Goal: Information Seeking & Learning: Learn about a topic

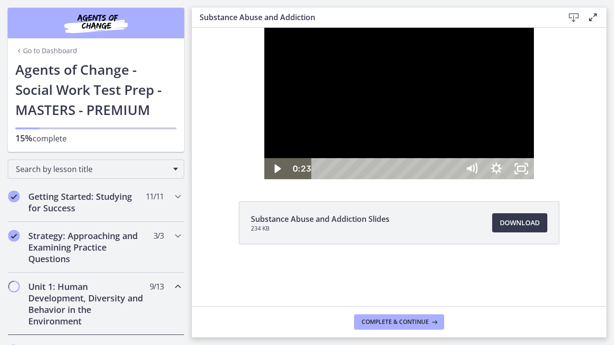
click at [482, 179] on div at bounding box center [398, 103] width 269 height 151
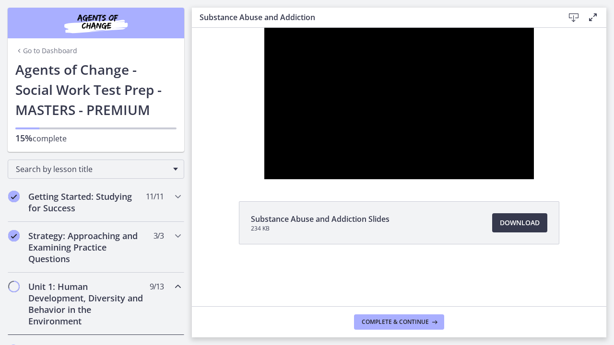
click at [482, 179] on div at bounding box center [398, 103] width 269 height 151
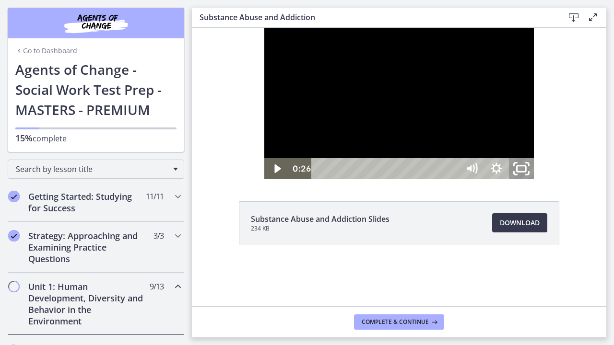
click at [536, 182] on icon "Unfullscreen" at bounding box center [521, 168] width 30 height 25
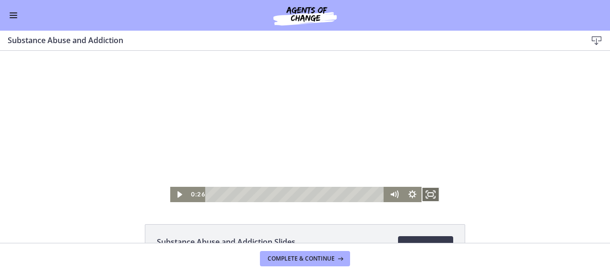
click at [427, 194] on icon "Fullscreen" at bounding box center [430, 194] width 18 height 15
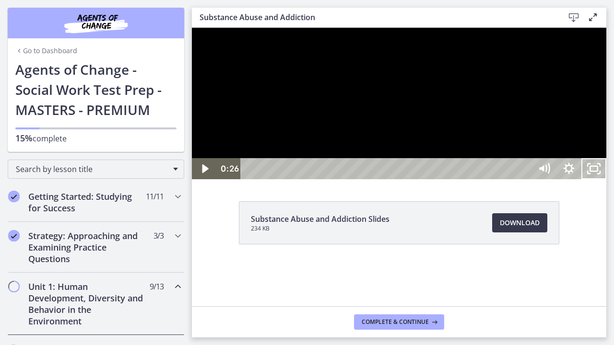
click at [483, 171] on div at bounding box center [399, 103] width 414 height 151
click at [203, 174] on icon "Pause" at bounding box center [204, 169] width 8 height 10
click at [606, 42] on div at bounding box center [399, 103] width 414 height 151
click at [412, 179] on div at bounding box center [399, 103] width 414 height 151
click at [423, 179] on div at bounding box center [399, 103] width 414 height 151
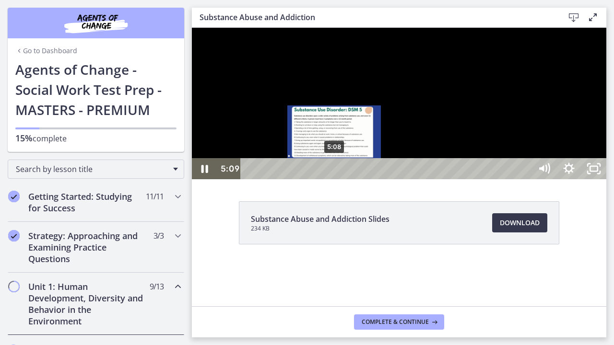
drag, startPoint x: 324, startPoint y: 362, endPoint x: 335, endPoint y: 359, distance: 10.9
click at [335, 173] on div "Playbar" at bounding box center [333, 168] width 7 height 7
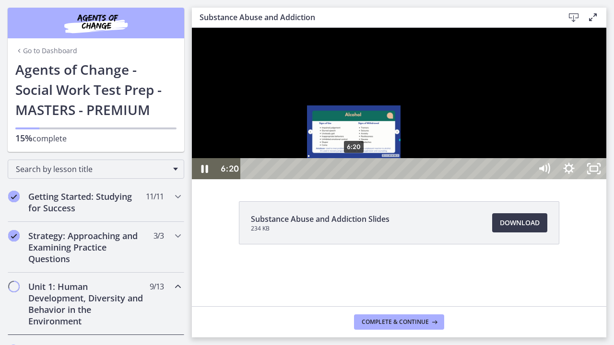
drag, startPoint x: 335, startPoint y: 359, endPoint x: 354, endPoint y: 360, distance: 19.7
click at [354, 173] on div "Playbar" at bounding box center [353, 168] width 7 height 7
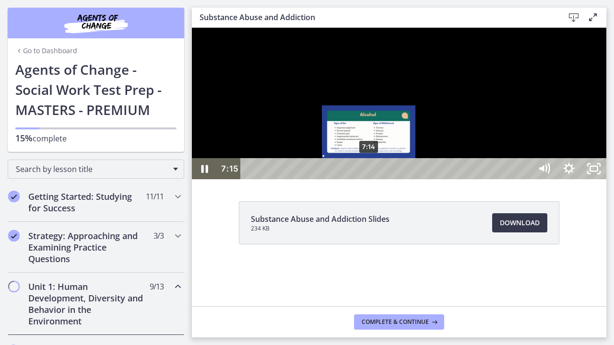
click at [369, 173] on div "Playbar" at bounding box center [368, 168] width 7 height 7
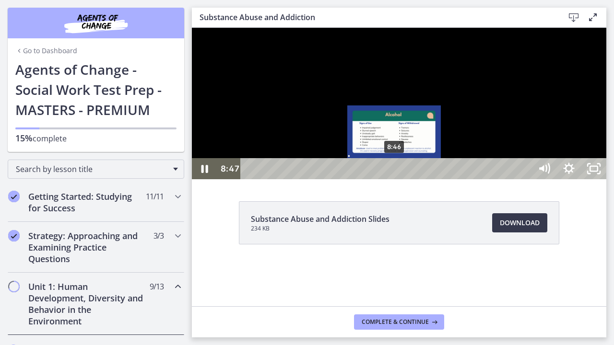
click at [394, 173] on div "Playbar" at bounding box center [393, 168] width 7 height 7
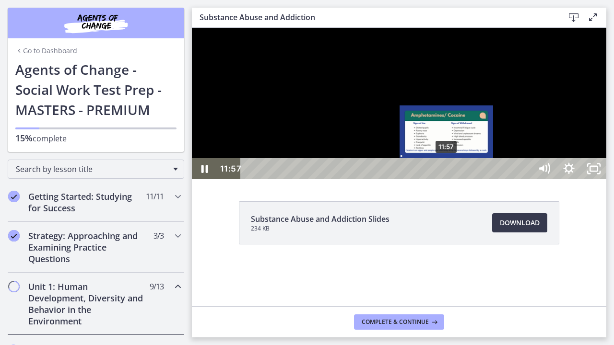
drag, startPoint x: 434, startPoint y: 361, endPoint x: 447, endPoint y: 360, distance: 12.5
click at [447, 173] on div "Playbar" at bounding box center [445, 168] width 7 height 7
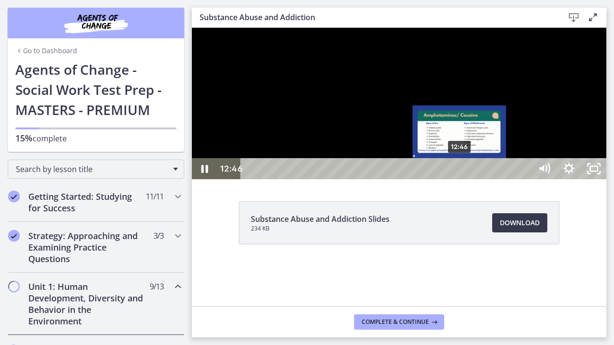
drag, startPoint x: 449, startPoint y: 361, endPoint x: 460, endPoint y: 359, distance: 11.7
click at [460, 173] on div "Playbar" at bounding box center [459, 168] width 7 height 7
click at [462, 173] on div "Playbar" at bounding box center [459, 168] width 7 height 7
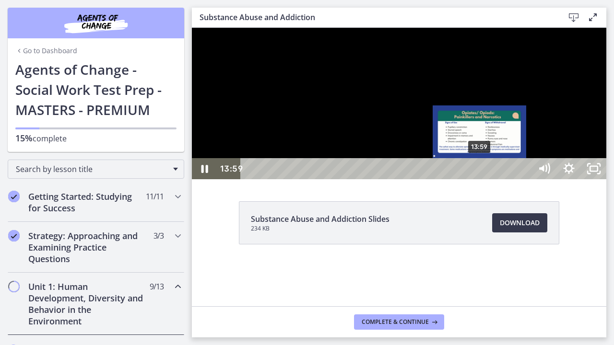
drag, startPoint x: 470, startPoint y: 362, endPoint x: 480, endPoint y: 361, distance: 10.1
click at [480, 173] on div "Playbar" at bounding box center [479, 168] width 7 height 7
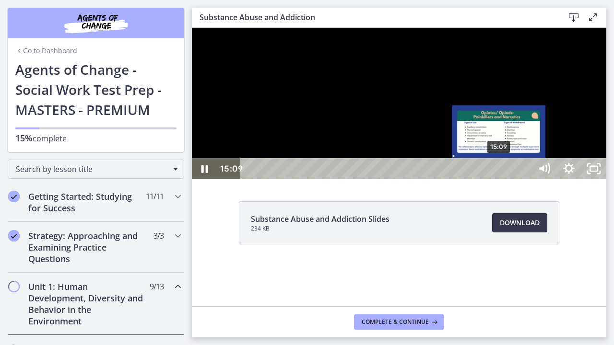
drag, startPoint x: 480, startPoint y: 361, endPoint x: 499, endPoint y: 359, distance: 19.3
click at [499, 173] on div "Playbar" at bounding box center [498, 168] width 7 height 7
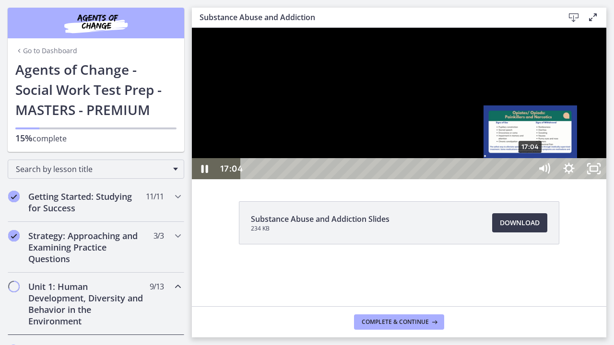
drag, startPoint x: 502, startPoint y: 360, endPoint x: 531, endPoint y: 362, distance: 28.8
click at [531, 173] on div "Playbar" at bounding box center [529, 168] width 7 height 7
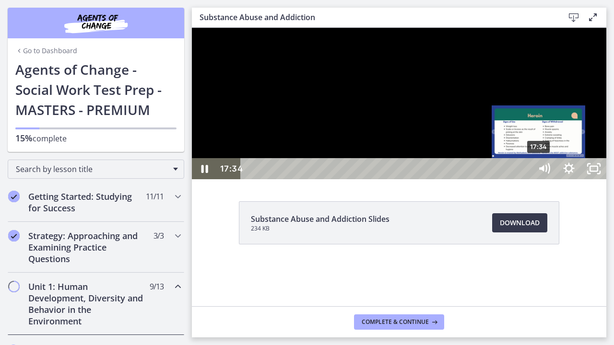
drag, startPoint x: 532, startPoint y: 360, endPoint x: 539, endPoint y: 362, distance: 7.3
click at [539, 173] on div "Playbar" at bounding box center [537, 168] width 7 height 7
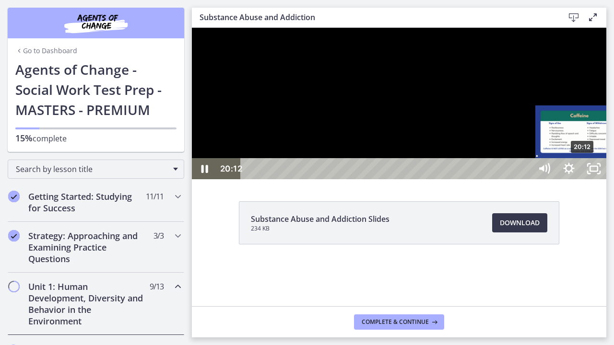
click at [583, 173] on div "Playbar" at bounding box center [581, 168] width 7 height 7
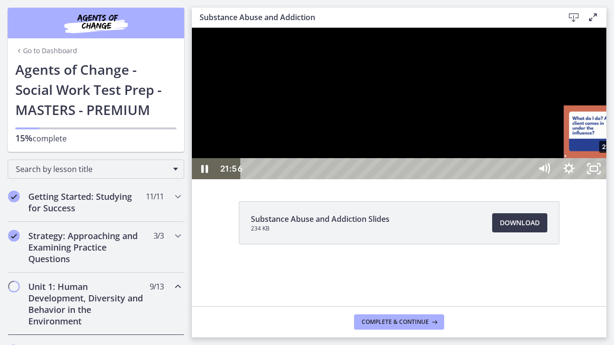
drag, startPoint x: 583, startPoint y: 360, endPoint x: 611, endPoint y: 362, distance: 28.3
click at [611, 173] on div "Playbar" at bounding box center [609, 168] width 7 height 7
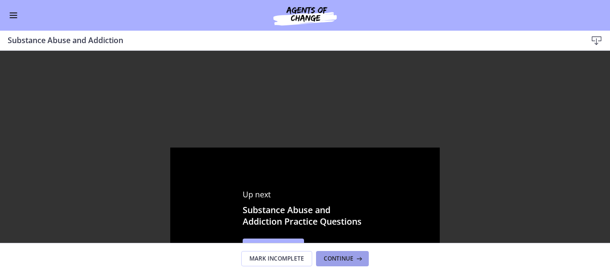
click at [355, 255] on icon at bounding box center [358, 259] width 10 height 8
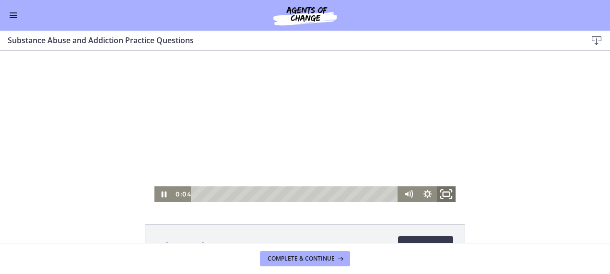
click at [443, 194] on icon "Fullscreen" at bounding box center [446, 194] width 23 height 19
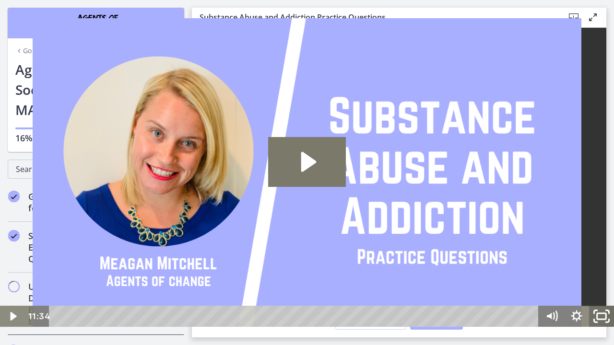
click at [600, 317] on icon "Fullscreen" at bounding box center [601, 316] width 30 height 25
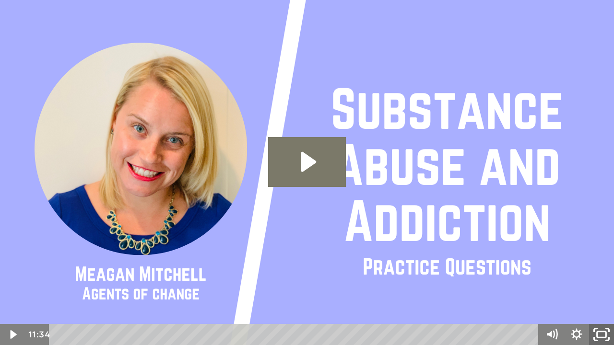
click at [600, 335] on icon "Unfullscreen" at bounding box center [601, 334] width 30 height 25
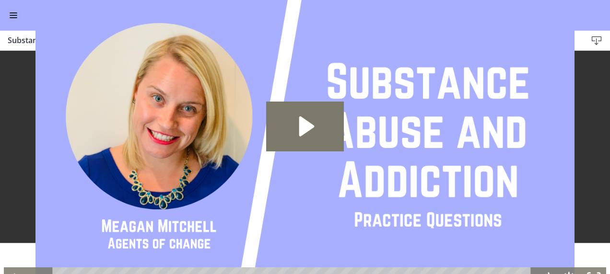
click at [345, 257] on span "Continue" at bounding box center [339, 259] width 30 height 8
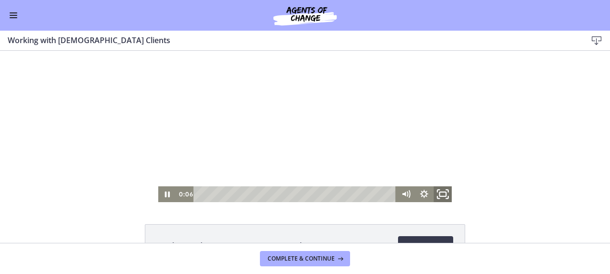
click at [440, 196] on icon "Fullscreen" at bounding box center [442, 194] width 22 height 19
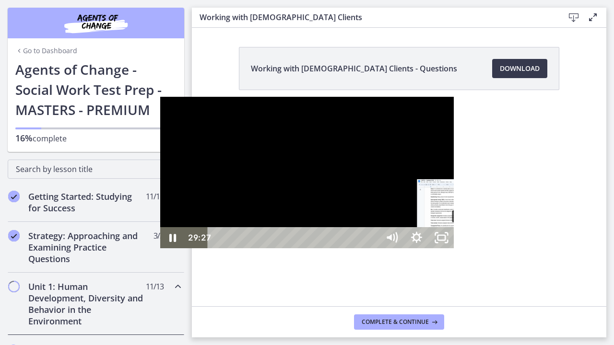
drag, startPoint x: 273, startPoint y: 336, endPoint x: 305, endPoint y: 336, distance: 32.1
click at [460, 242] on div "Playbar" at bounding box center [463, 237] width 7 height 7
drag, startPoint x: 324, startPoint y: 335, endPoint x: 356, endPoint y: 333, distance: 31.2
click at [510, 242] on div "Playbar" at bounding box center [513, 237] width 7 height 7
drag, startPoint x: 359, startPoint y: 336, endPoint x: 366, endPoint y: 336, distance: 6.7
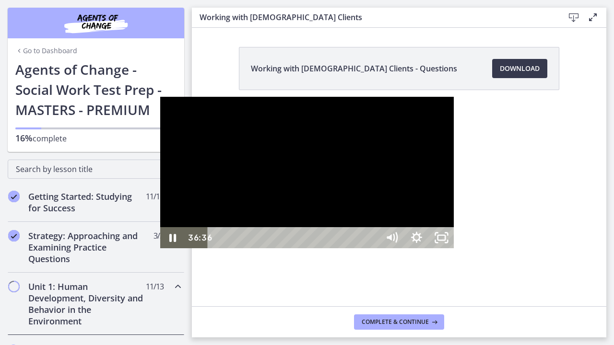
click at [520, 242] on div "Playbar" at bounding box center [523, 237] width 7 height 7
drag, startPoint x: 368, startPoint y: 335, endPoint x: 375, endPoint y: 334, distance: 7.2
click at [530, 242] on div "Playbar" at bounding box center [533, 237] width 7 height 7
drag, startPoint x: 380, startPoint y: 336, endPoint x: 394, endPoint y: 332, distance: 14.4
click at [548, 242] on div "Playbar" at bounding box center [551, 237] width 7 height 7
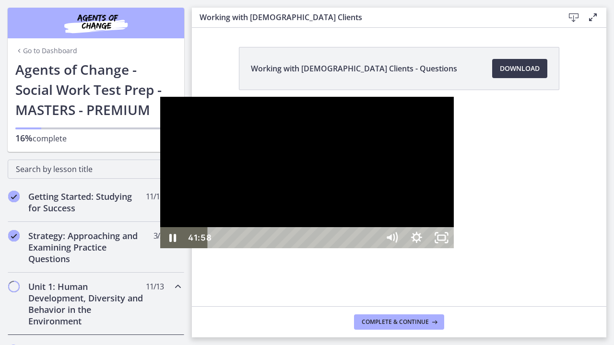
drag, startPoint x: 405, startPoint y: 336, endPoint x: 410, endPoint y: 336, distance: 4.8
click at [565, 242] on div "Playbar" at bounding box center [568, 237] width 7 height 7
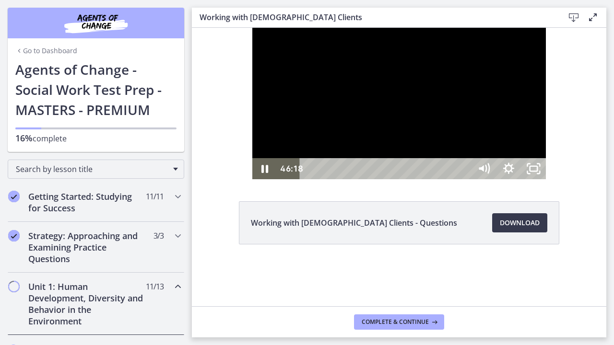
drag, startPoint x: 617, startPoint y: 362, endPoint x: 638, endPoint y: 360, distance: 21.6
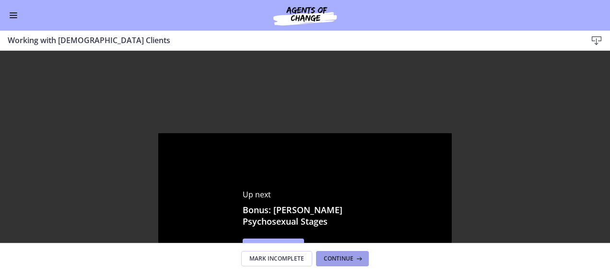
click at [337, 256] on span "Continue" at bounding box center [339, 259] width 30 height 8
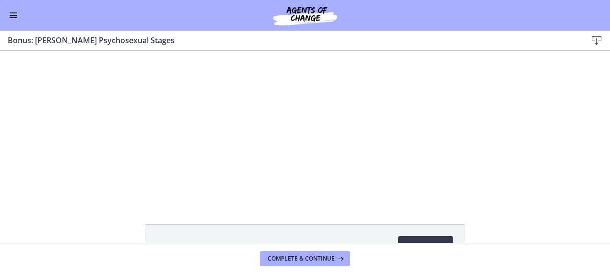
click at [10, 16] on button "Enable menu" at bounding box center [14, 16] width 12 height 12
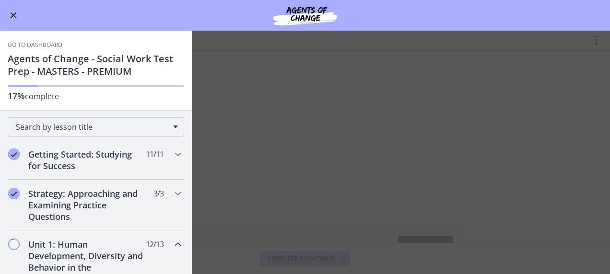
click at [14, 16] on span "Enable menu" at bounding box center [14, 15] width 6 height 6
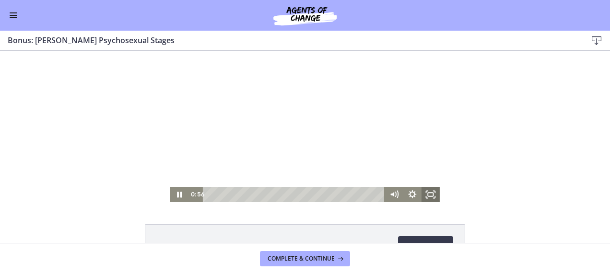
click at [428, 197] on rect "Fullscreen" at bounding box center [430, 195] width 5 height 4
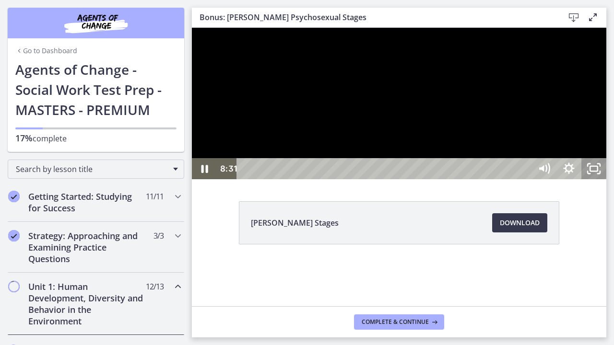
click at [606, 179] on icon "Unfullscreen" at bounding box center [593, 168] width 25 height 21
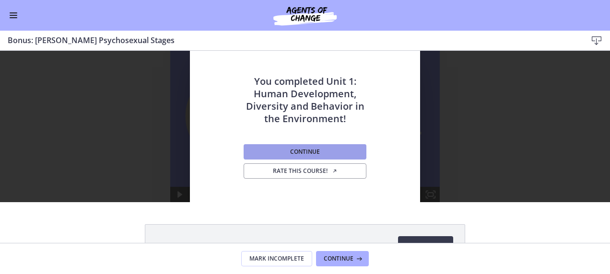
click at [278, 152] on button "Continue" at bounding box center [304, 151] width 123 height 15
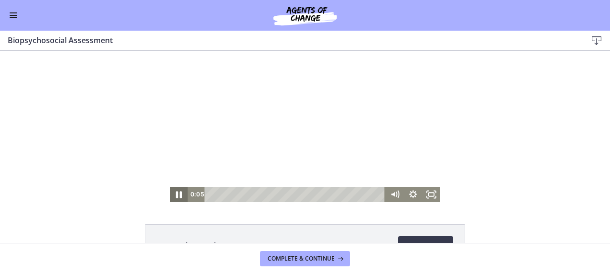
click at [174, 195] on icon "Pause" at bounding box center [179, 194] width 22 height 18
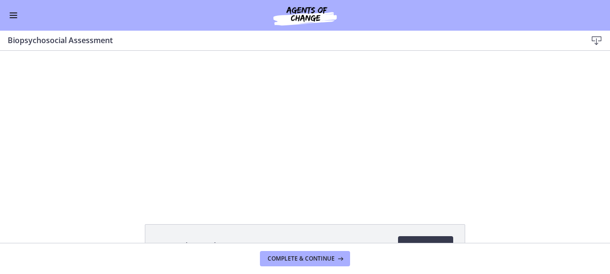
click at [10, 17] on span "Enable menu" at bounding box center [14, 17] width 8 height 1
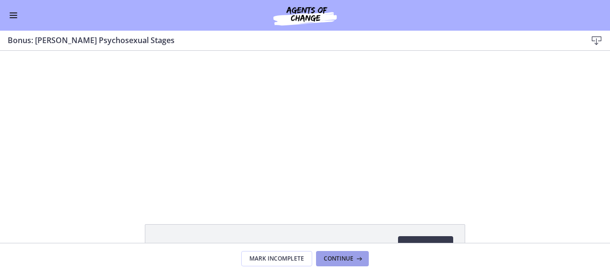
click at [330, 258] on span "Continue" at bounding box center [339, 259] width 30 height 8
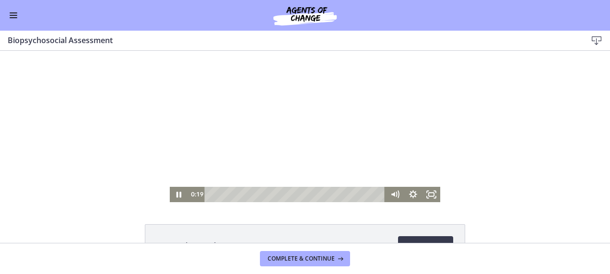
click at [290, 136] on div at bounding box center [305, 126] width 271 height 151
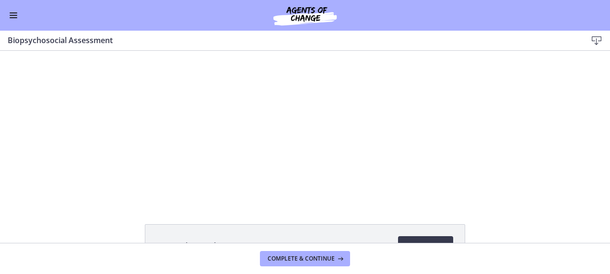
click at [11, 17] on button "Enable menu" at bounding box center [14, 16] width 12 height 12
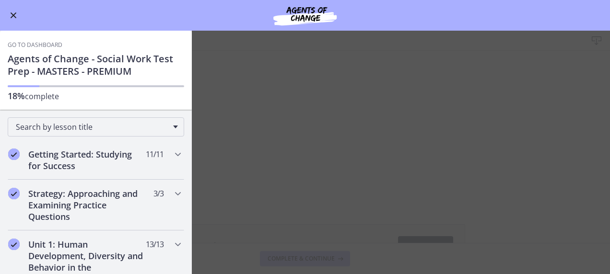
click at [15, 14] on button "Enable menu" at bounding box center [14, 16] width 12 height 12
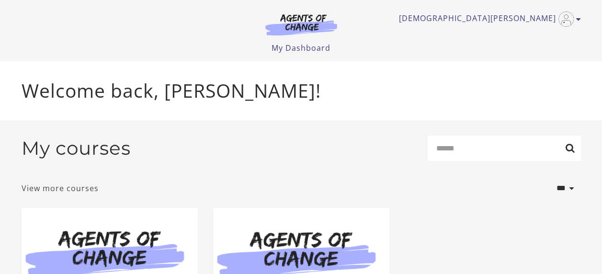
click at [66, 190] on link "View more courses" at bounding box center [60, 189] width 77 height 12
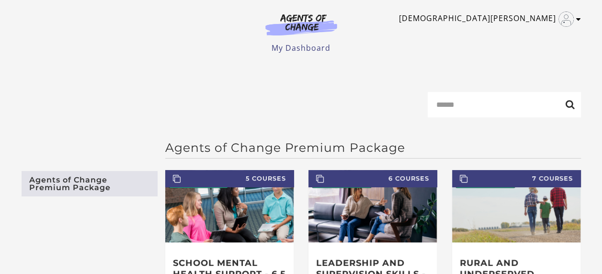
click at [577, 19] on icon "Toggle menu" at bounding box center [579, 19] width 5 height 8
click at [292, 46] on link "My Dashboard" at bounding box center [301, 48] width 59 height 11
